Goal: Transaction & Acquisition: Download file/media

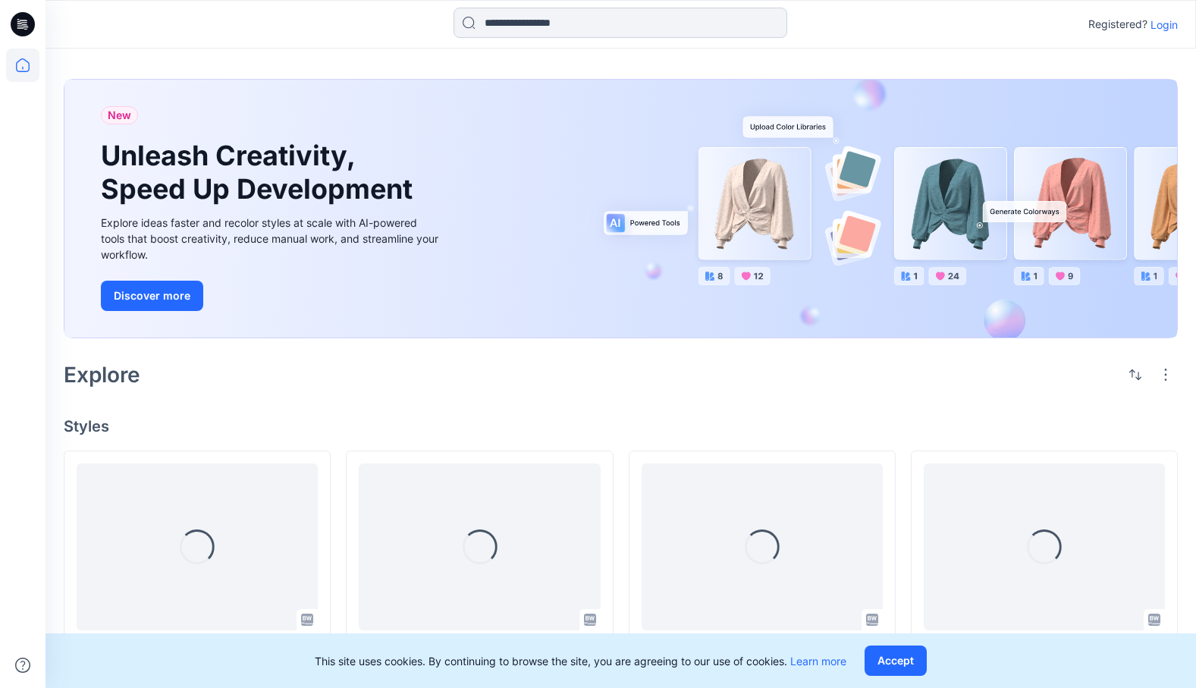
click at [513, 10] on input at bounding box center [620, 23] width 334 height 30
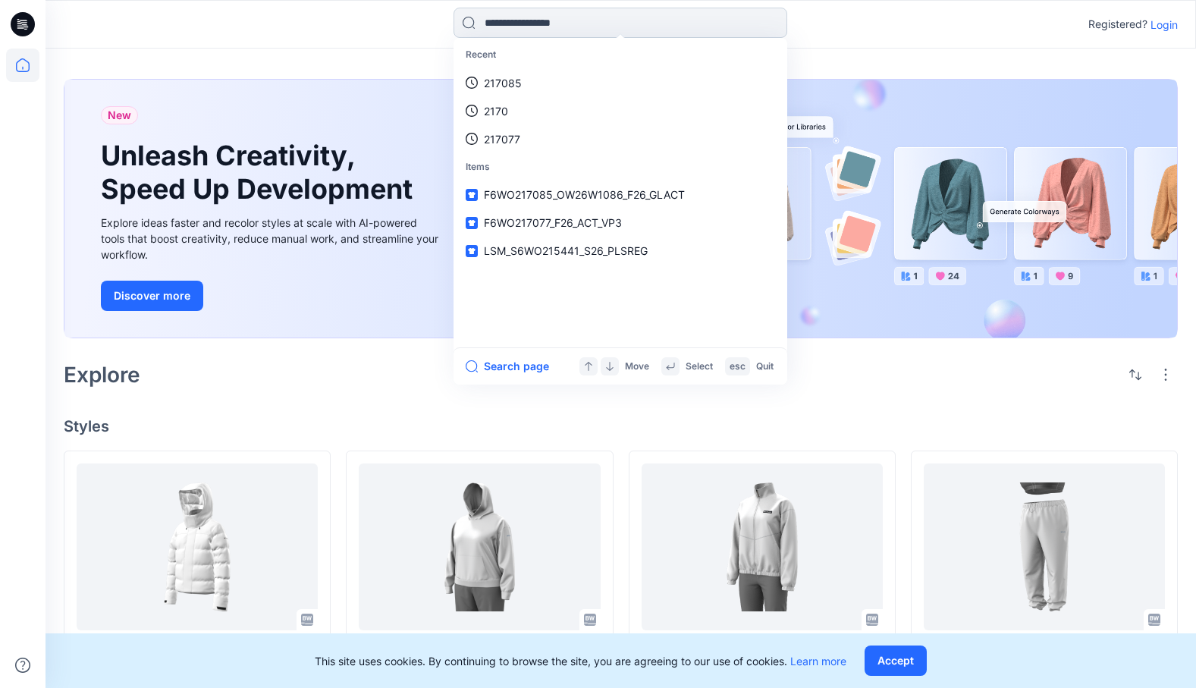
click at [512, 24] on input at bounding box center [620, 23] width 334 height 30
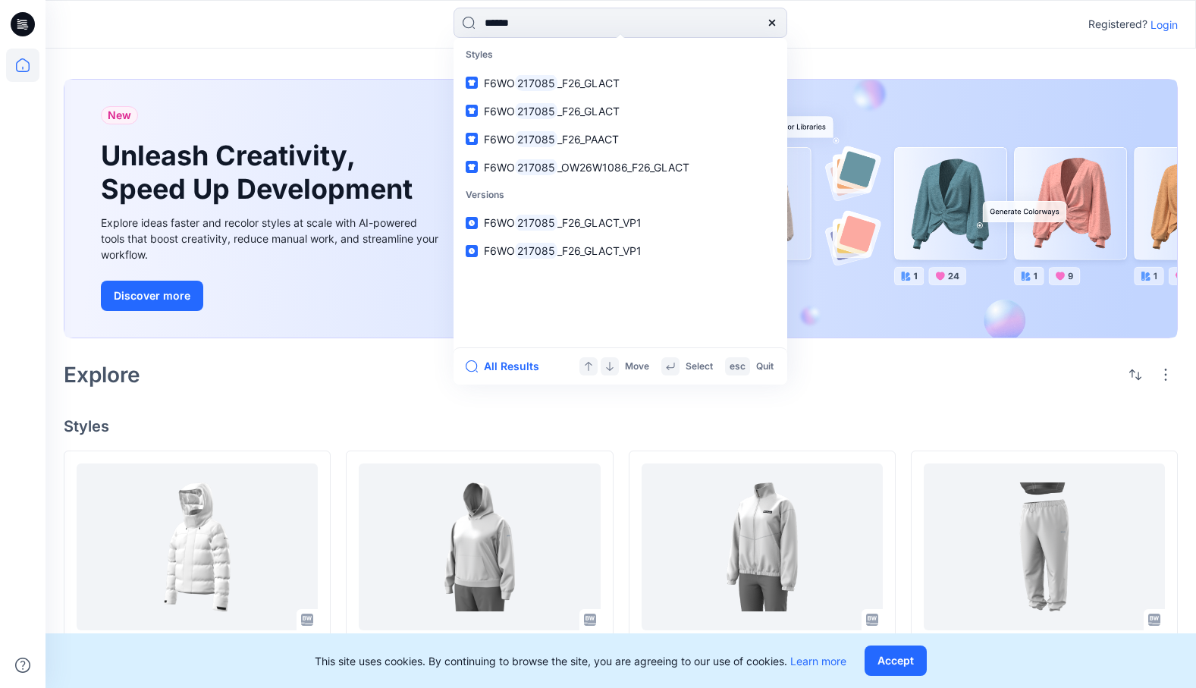
type input "******"
click at [966, 40] on div "****** Styles F6WO 217085 _F26_GLACT F6WO 217085 _F26_GLACT F6WO 217085 _F26_PA…" at bounding box center [620, 24] width 1150 height 33
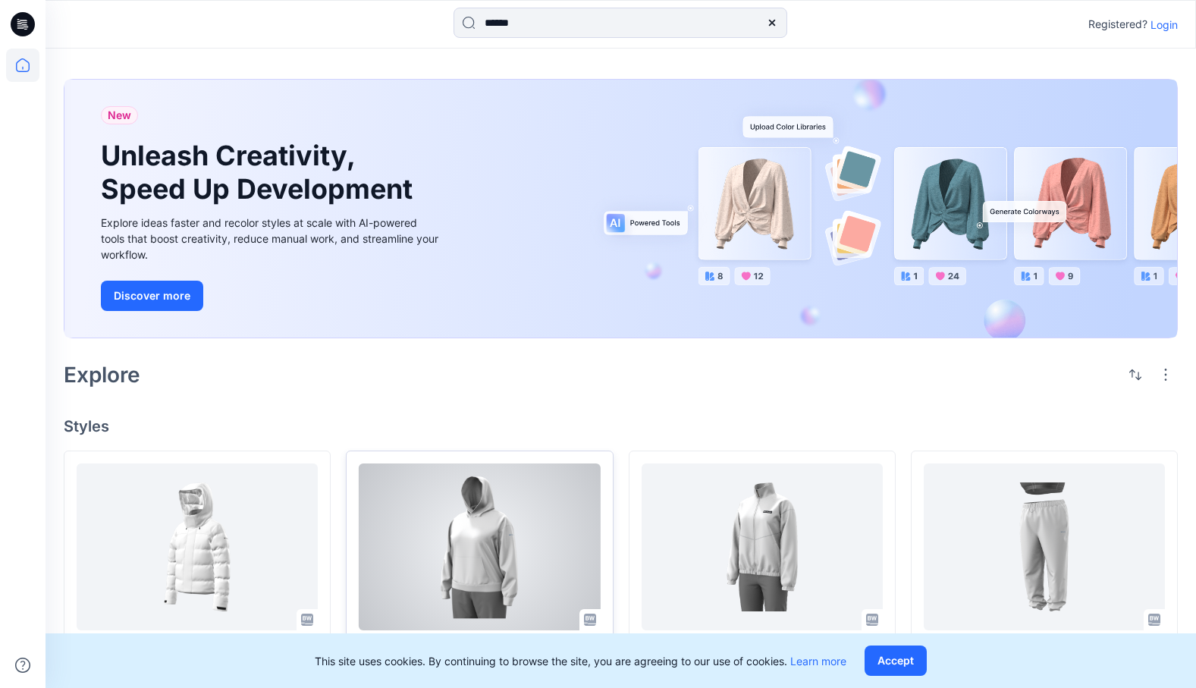
click at [533, 512] on div at bounding box center [479, 546] width 241 height 167
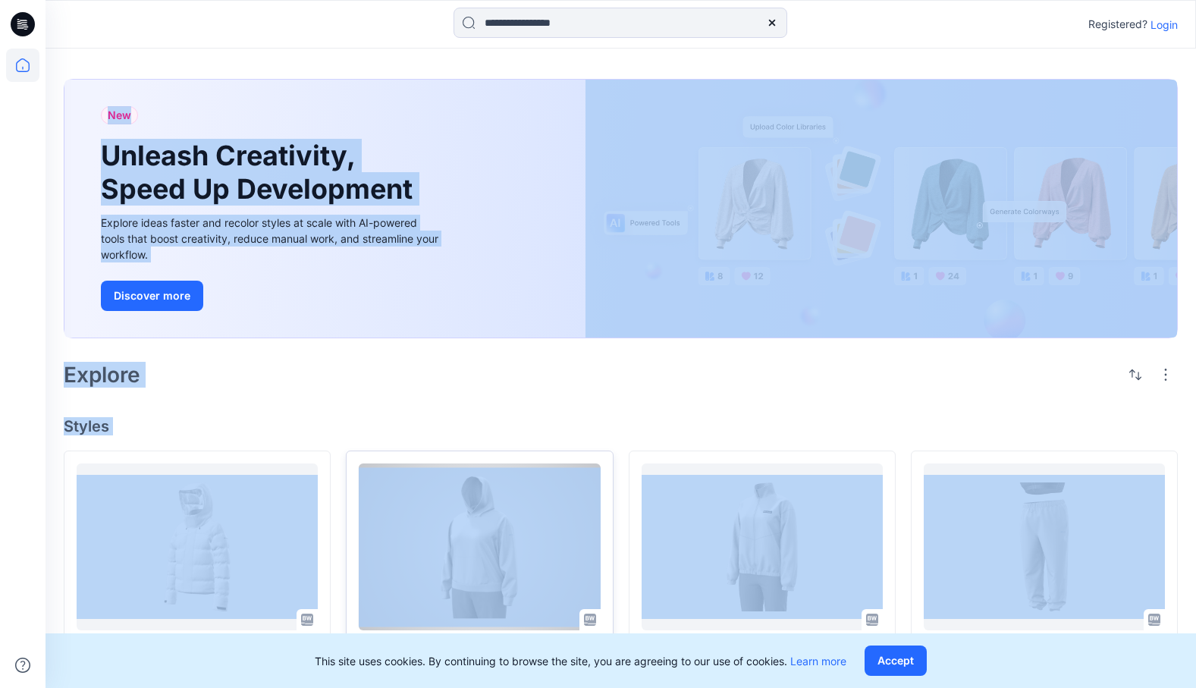
click at [533, 512] on div "New Unleash Creativity, Speed Up Development Explore ideas faster and recolor s…" at bounding box center [620, 668] width 1150 height 1239
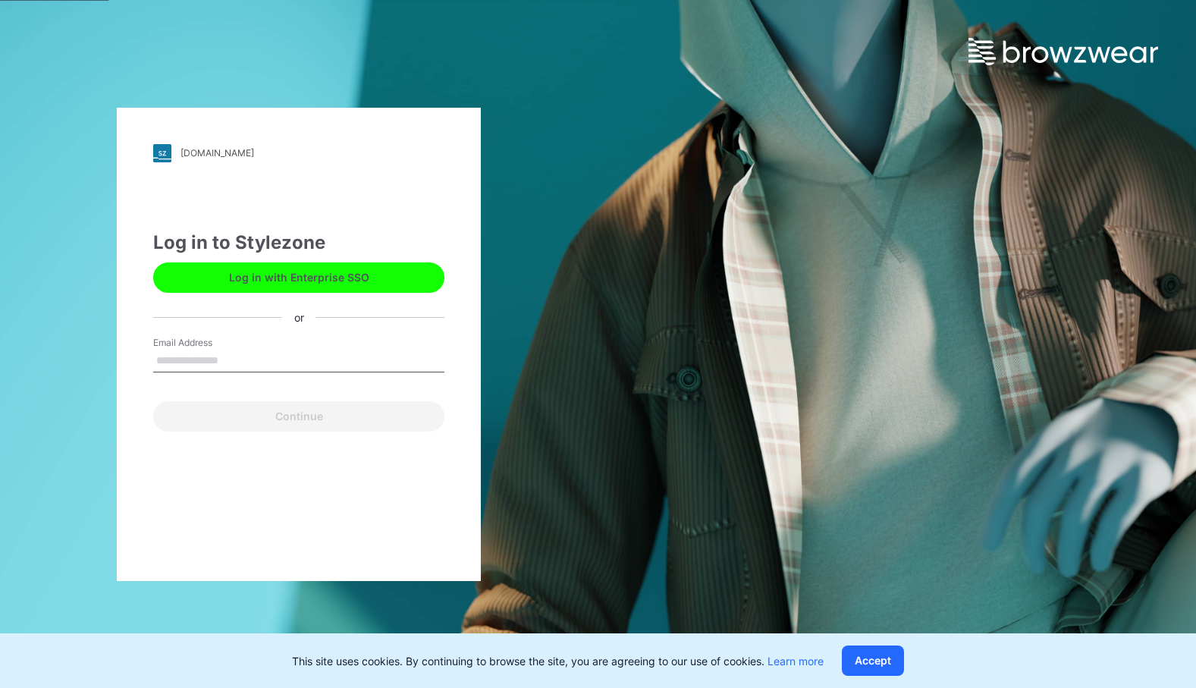
type input "**********"
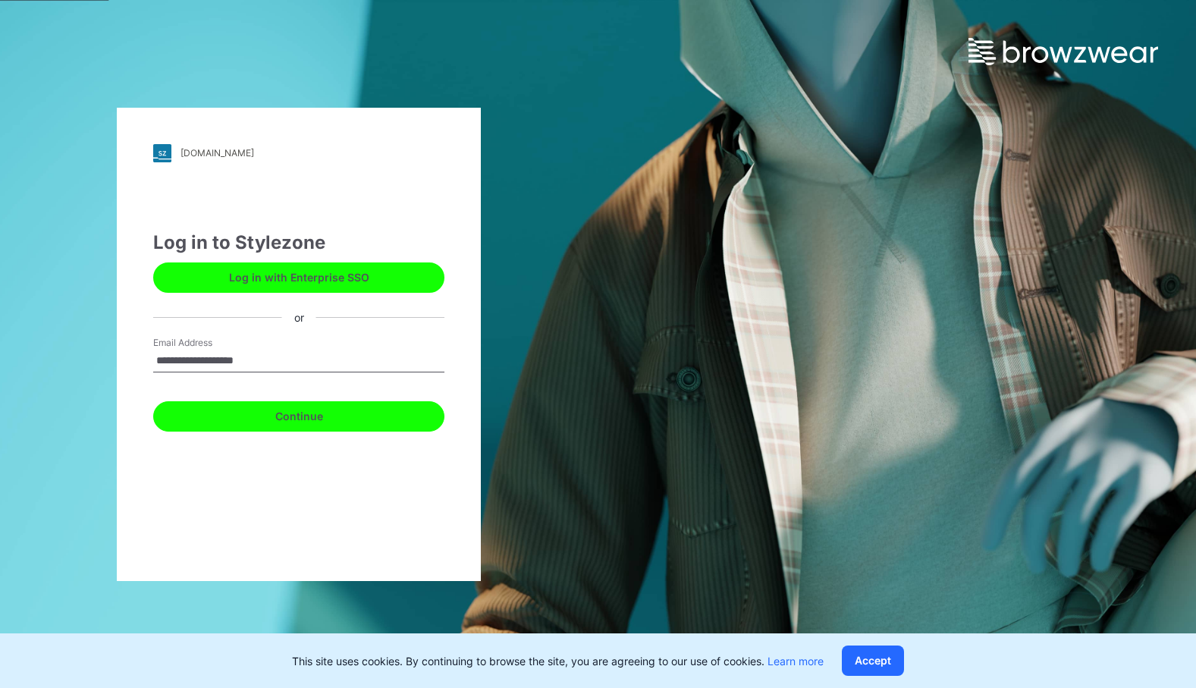
click at [362, 412] on button "Continue" at bounding box center [298, 416] width 291 height 30
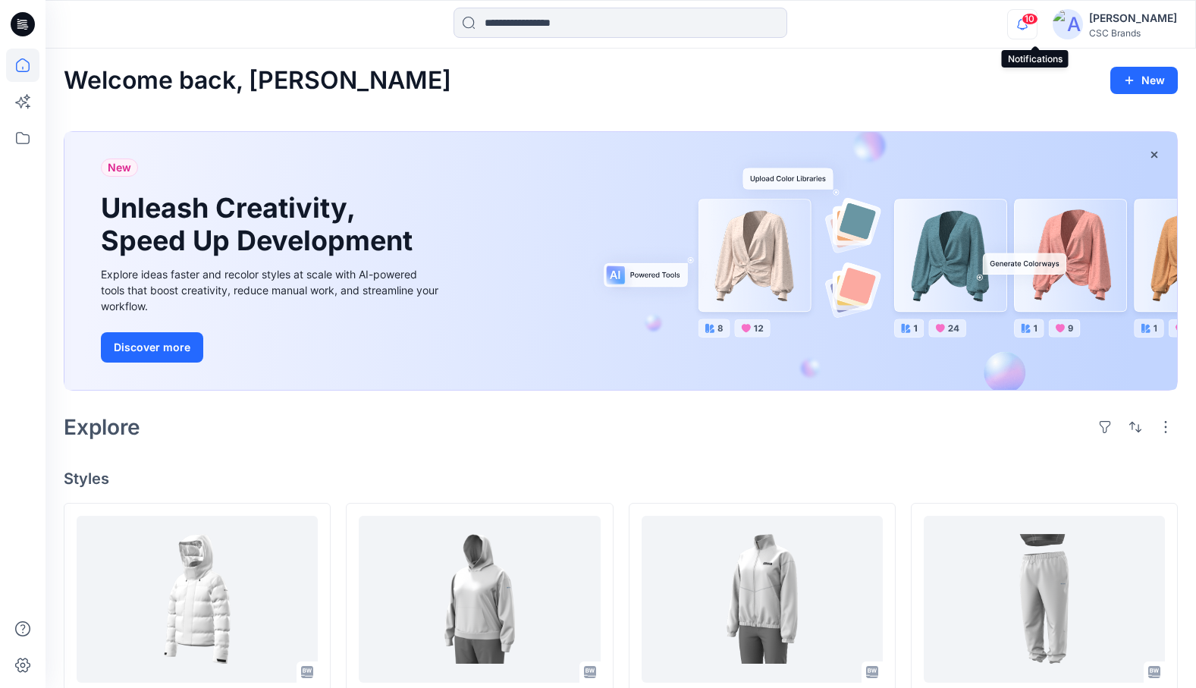
click at [1028, 25] on icon "button" at bounding box center [1022, 24] width 11 height 10
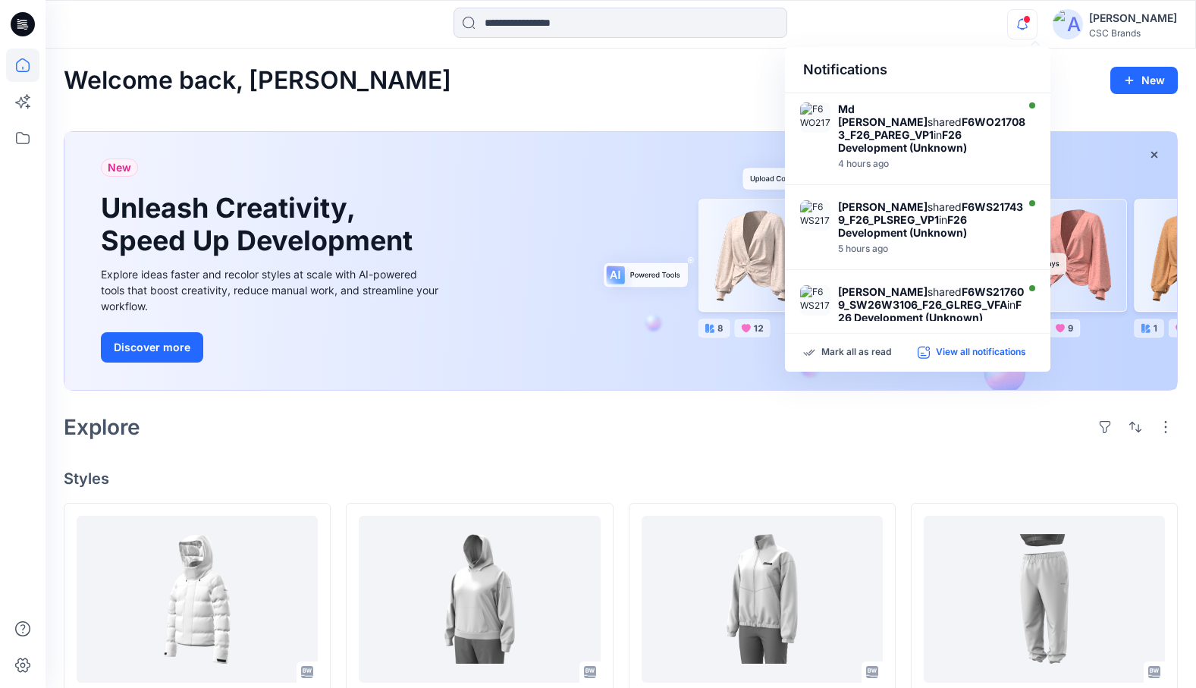
click at [972, 348] on p "View all notifications" at bounding box center [981, 353] width 90 height 14
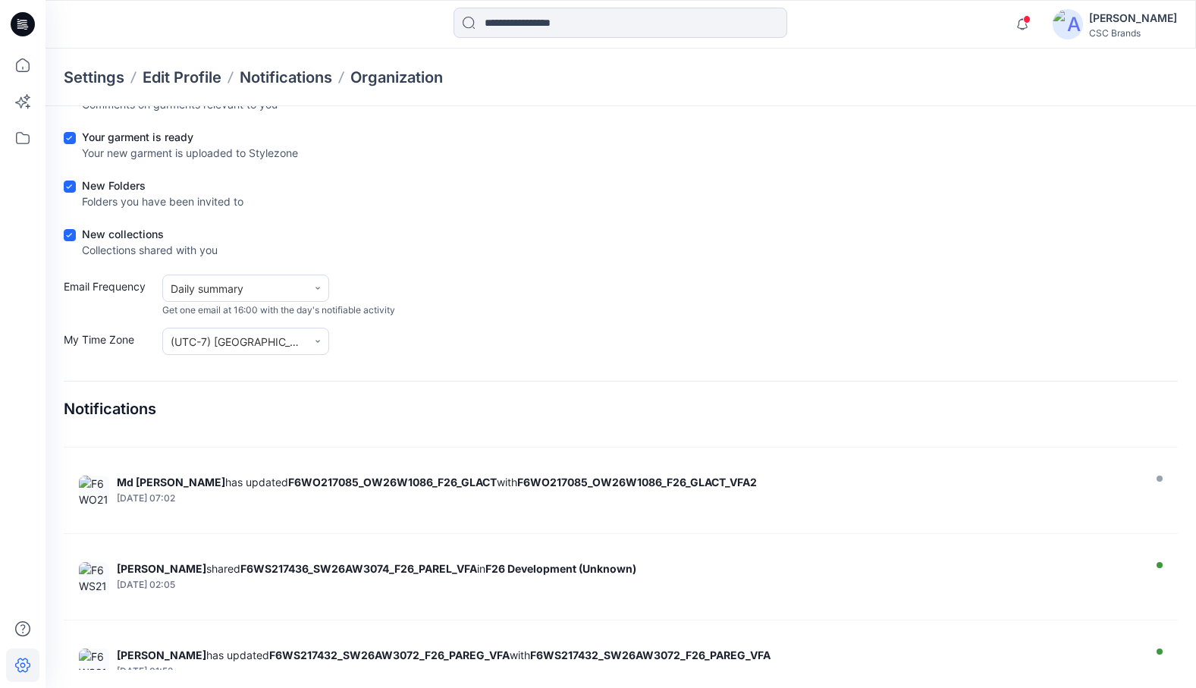
scroll to position [3003, 0]
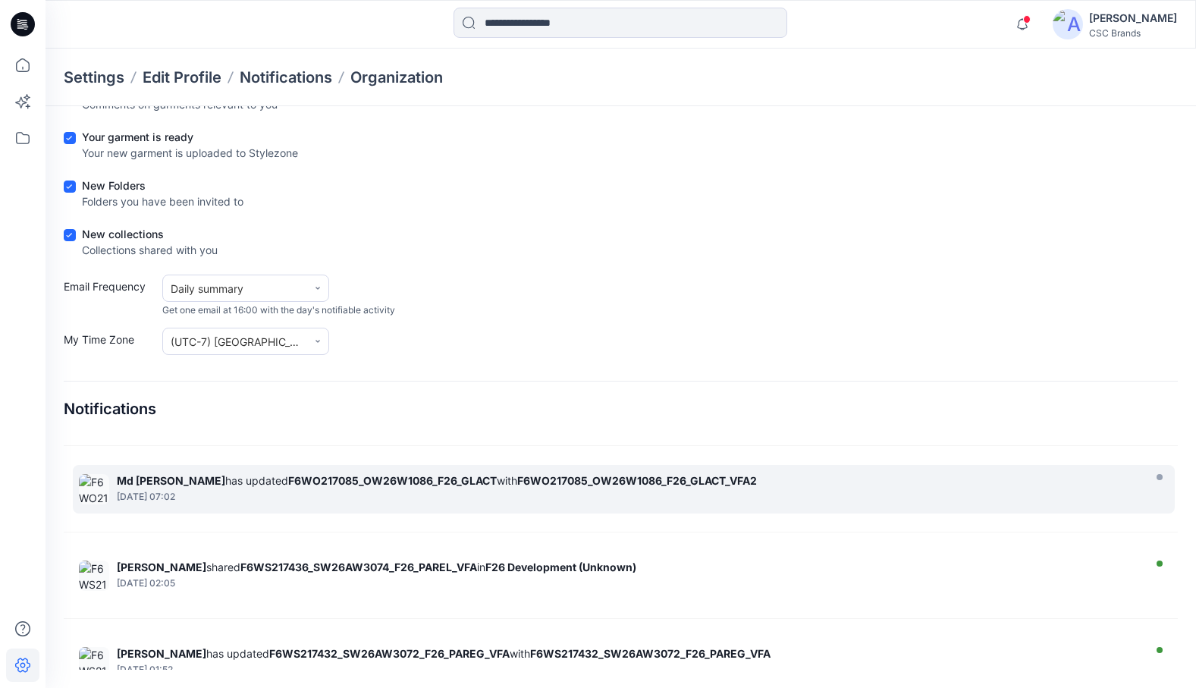
click at [586, 482] on strong "F6WO217085_OW26W1086_F26_GLACT_VFA2" at bounding box center [637, 480] width 240 height 13
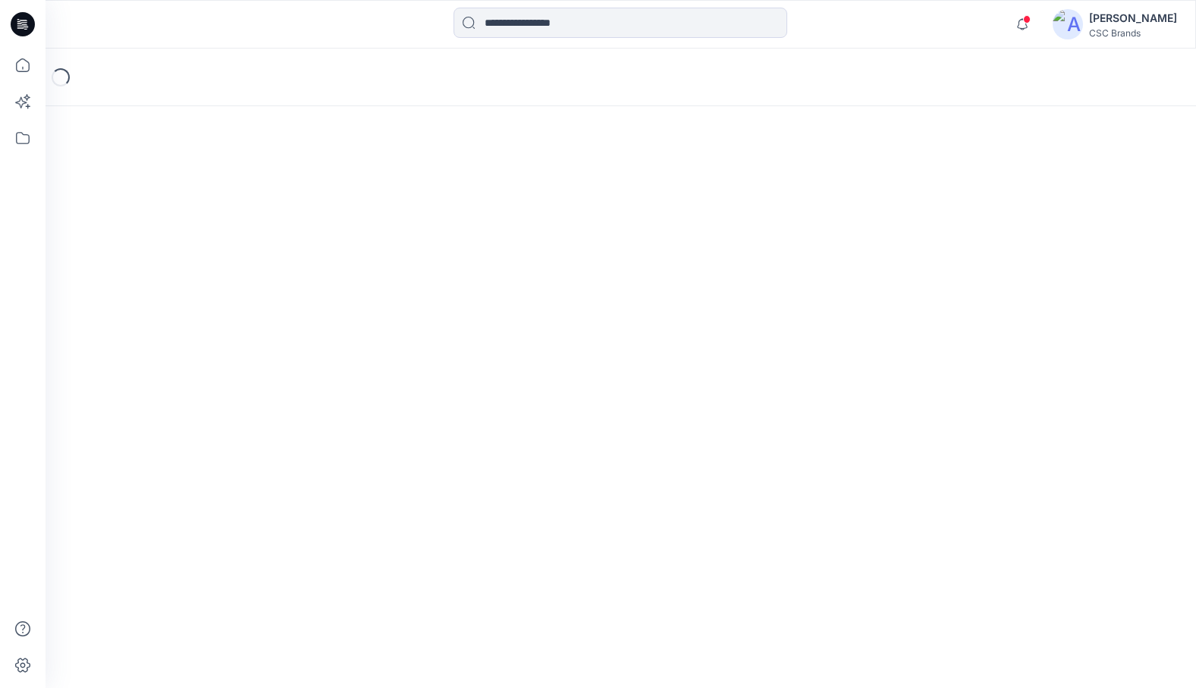
click at [586, 482] on div "Loading..." at bounding box center [620, 368] width 1150 height 639
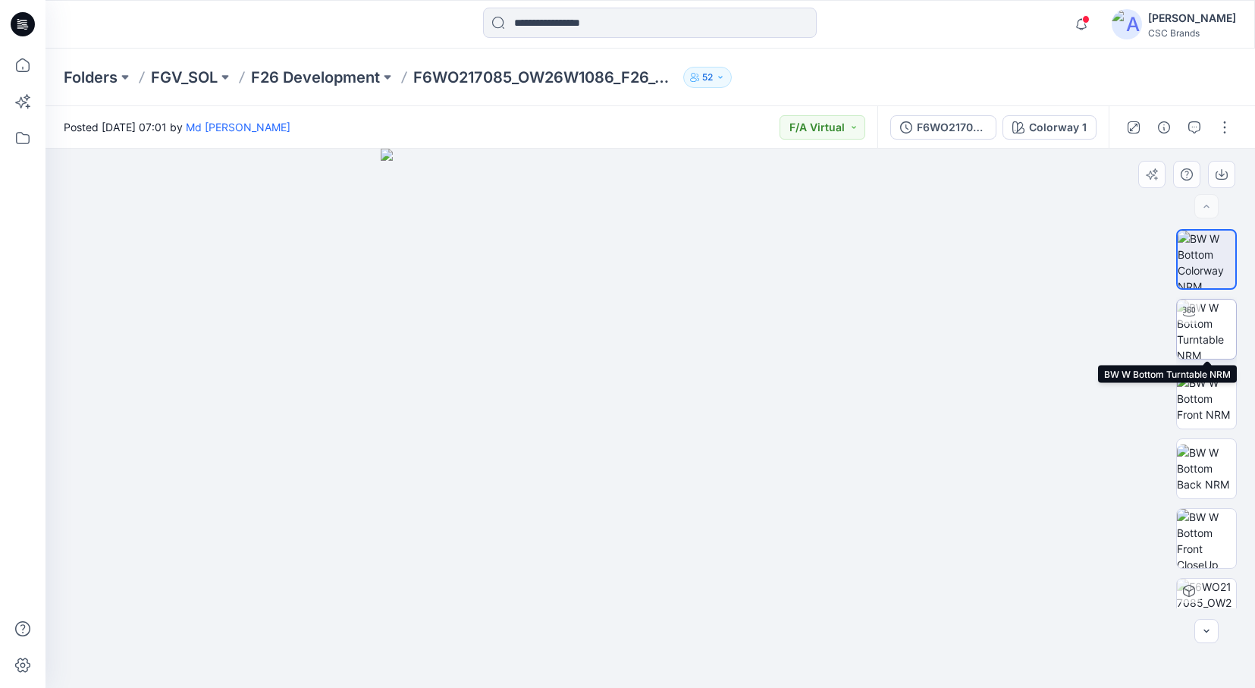
click at [1195, 331] on img at bounding box center [1206, 329] width 59 height 59
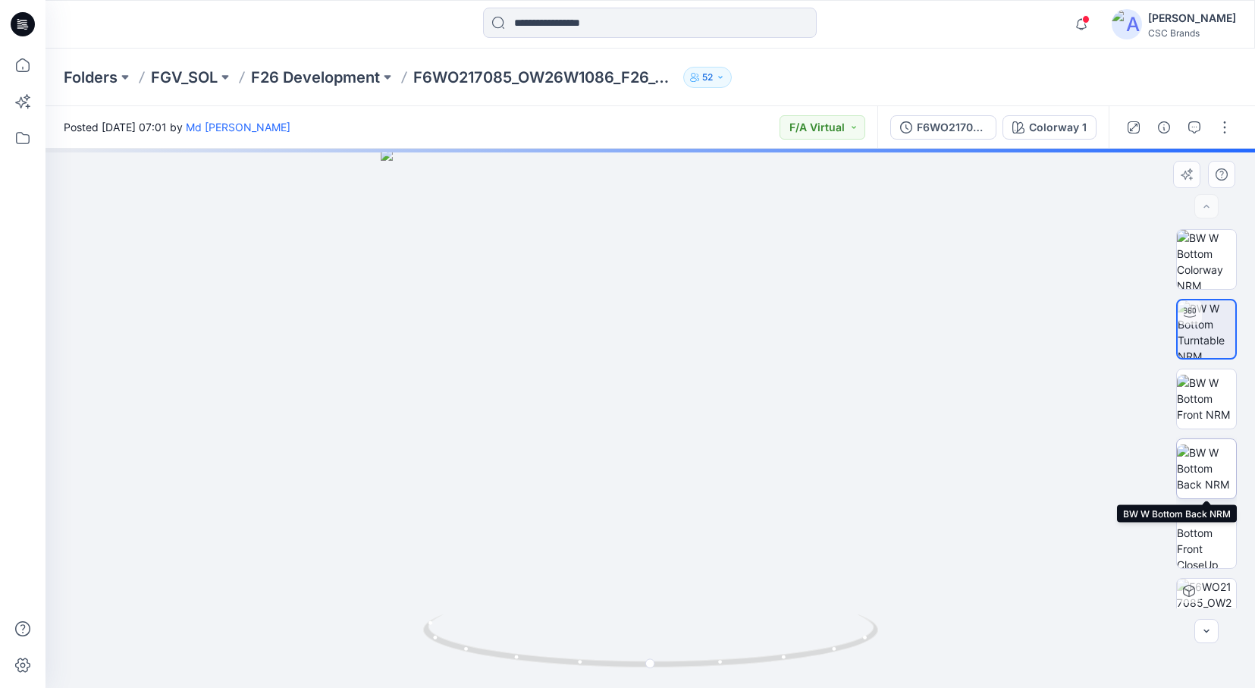
click at [1195, 464] on img at bounding box center [1206, 468] width 59 height 48
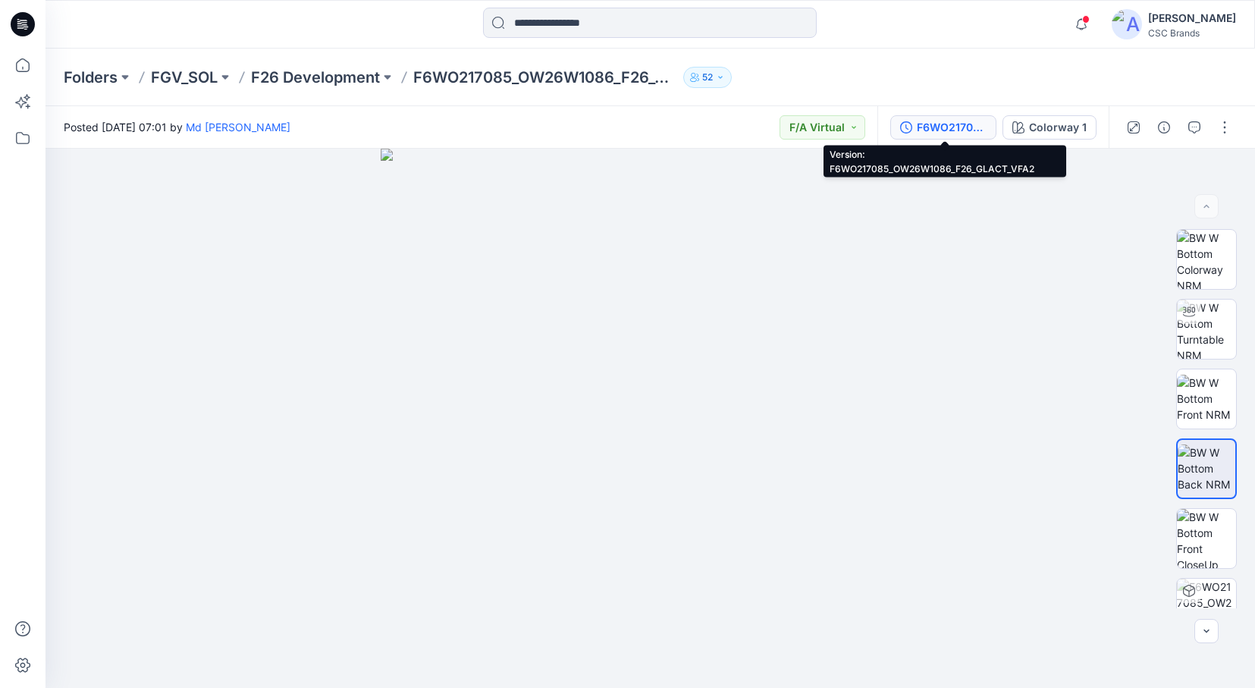
click at [960, 123] on div "F6WO217085_OW26W1086_F26_GLACT_VFA2" at bounding box center [952, 127] width 70 height 17
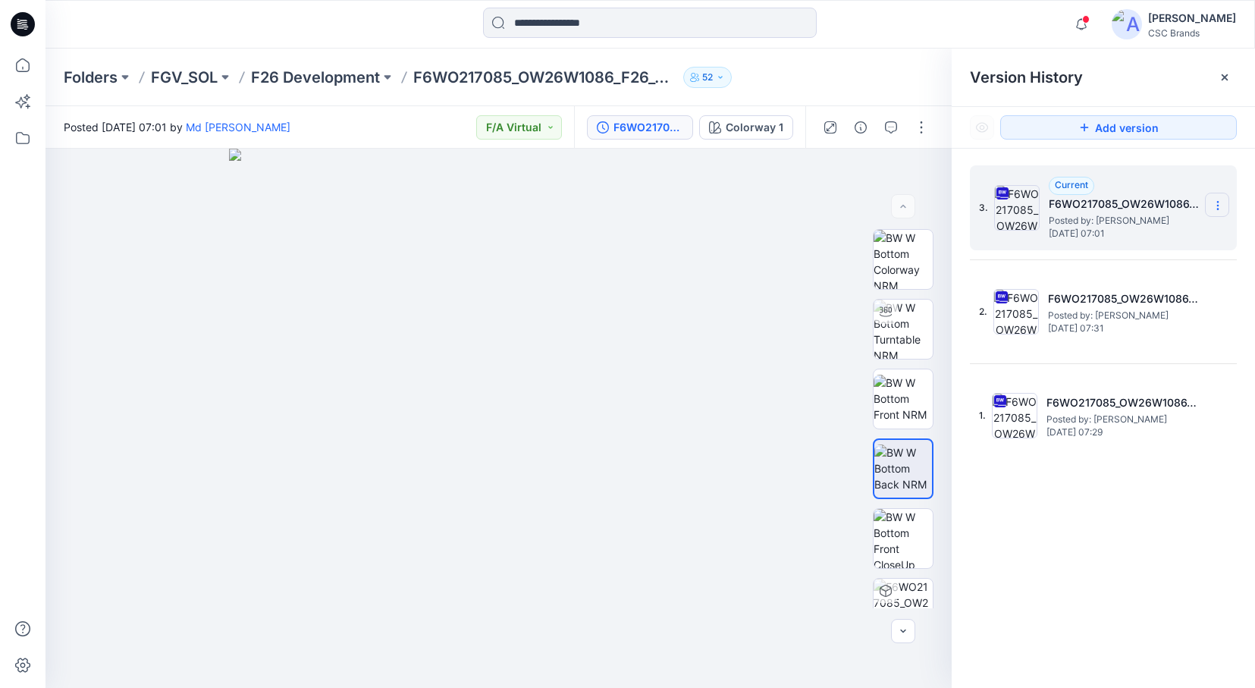
click at [1195, 203] on icon at bounding box center [1218, 205] width 12 height 12
click at [1195, 230] on span "Download Source BW File" at bounding box center [1141, 235] width 127 height 18
drag, startPoint x: 993, startPoint y: 667, endPoint x: 676, endPoint y: 117, distance: 634.6
click at [676, 117] on button "F6WO217085_OW26W1086_F26_GLACT_VFA2" at bounding box center [640, 127] width 106 height 24
